Goal: Information Seeking & Learning: Compare options

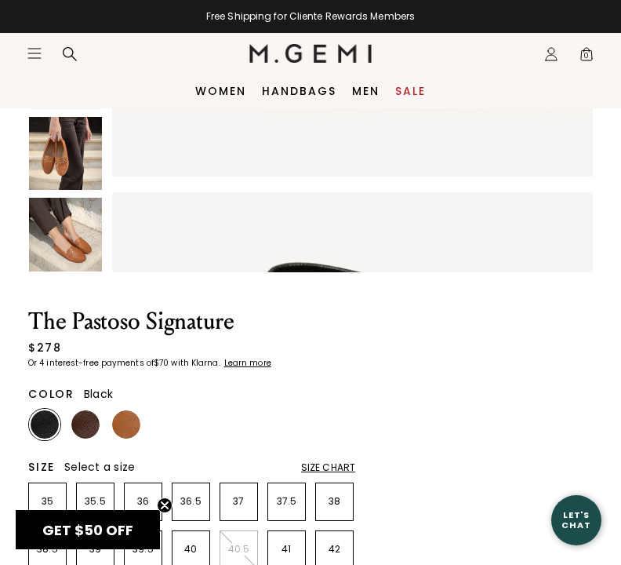
scroll to position [356, 0]
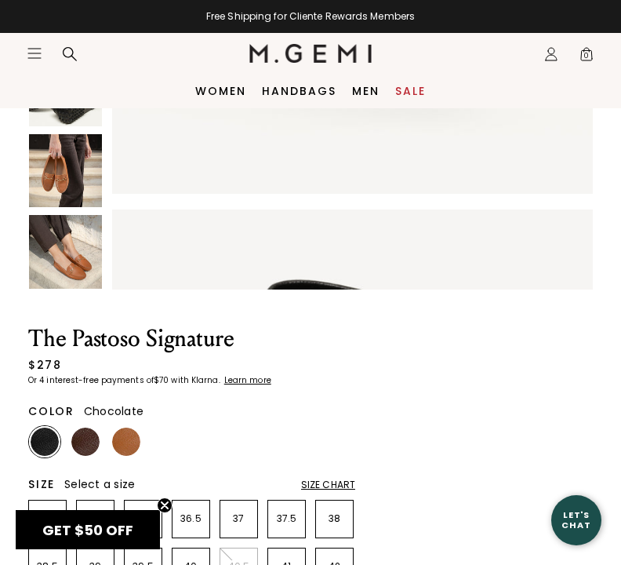
click at [94, 442] on img at bounding box center [85, 442] width 28 height 28
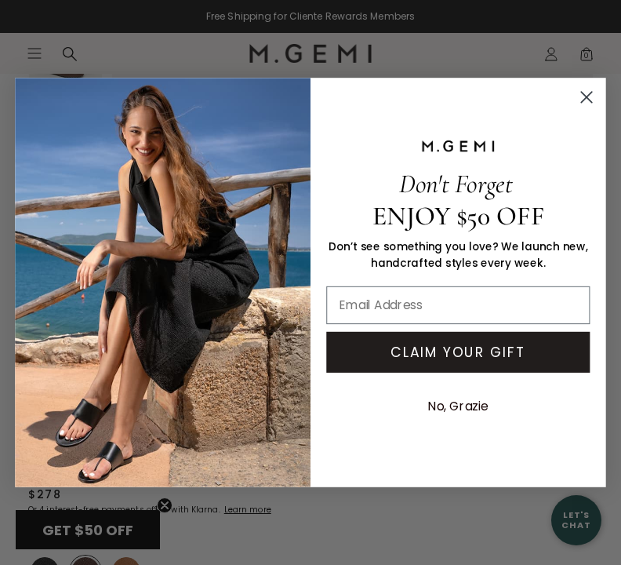
scroll to position [231, 0]
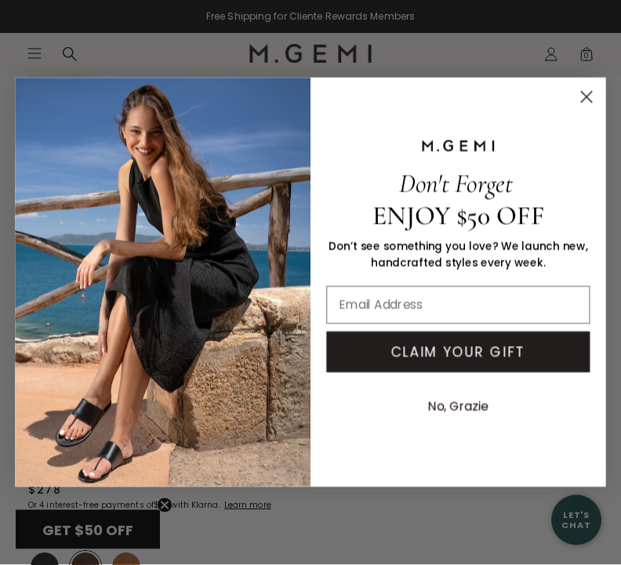
click at [594, 110] on circle "Close dialog" at bounding box center [586, 97] width 25 height 25
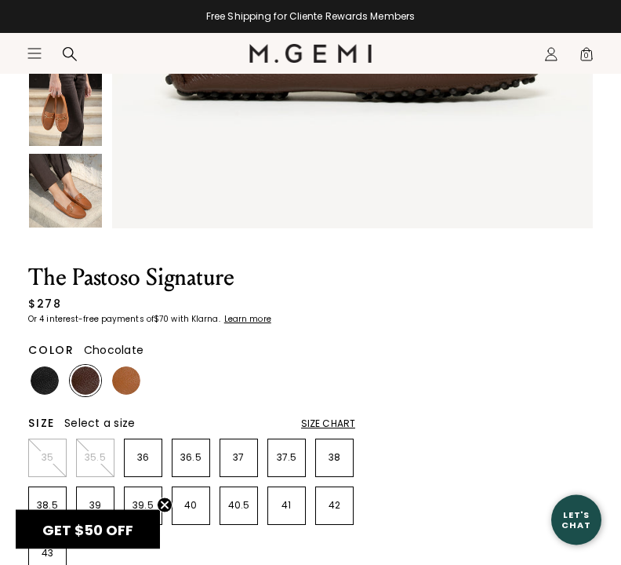
scroll to position [417, 0]
click at [110, 505] on p "39" at bounding box center [95, 505] width 37 height 13
click at [134, 375] on img at bounding box center [126, 380] width 28 height 28
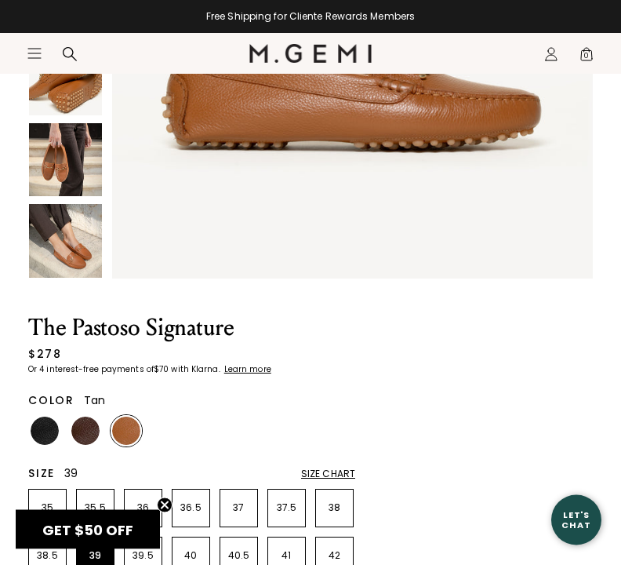
scroll to position [369, 0]
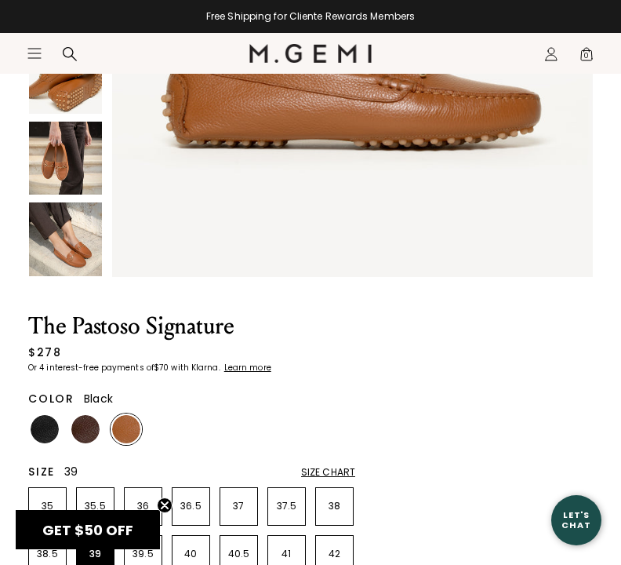
click at [50, 423] on img at bounding box center [45, 429] width 28 height 28
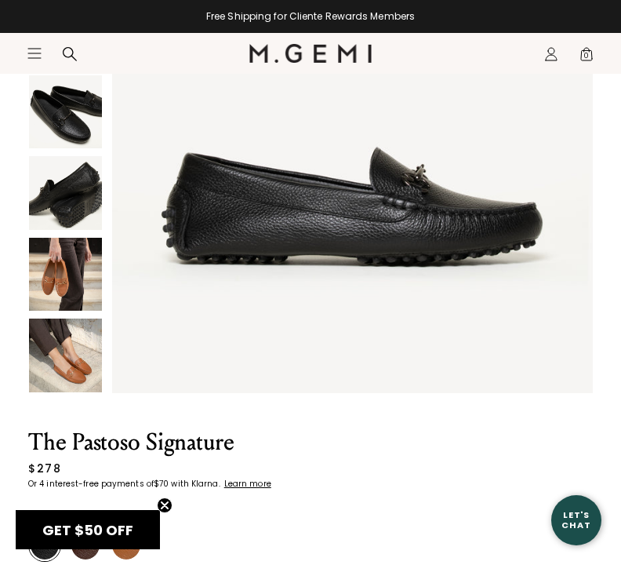
click at [67, 268] on img at bounding box center [65, 274] width 73 height 73
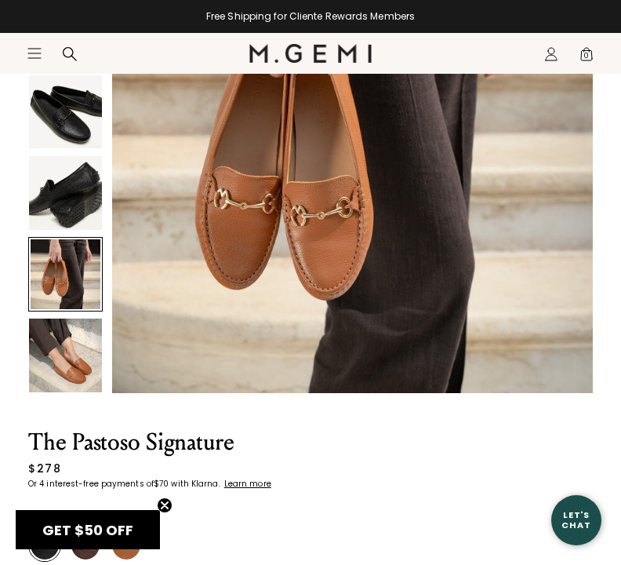
click at [72, 337] on img at bounding box center [65, 355] width 73 height 73
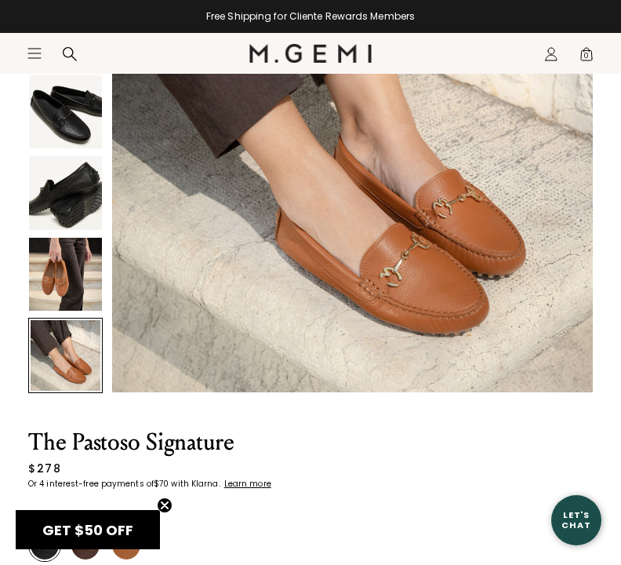
click at [53, 548] on img at bounding box center [45, 545] width 28 height 28
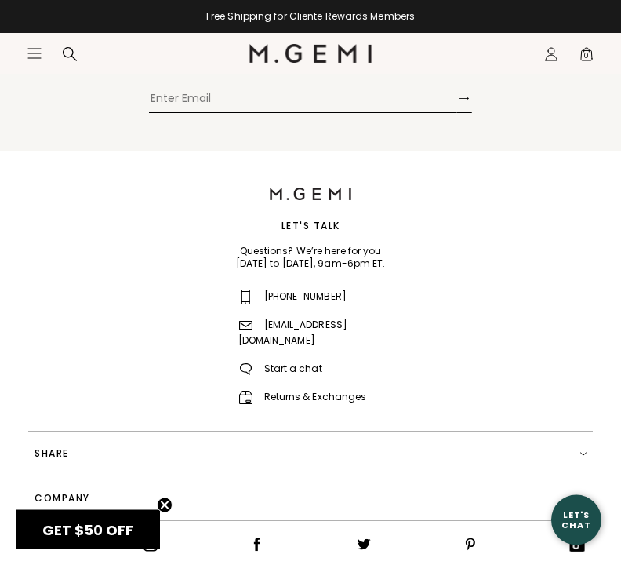
scroll to position [3150, 0]
